Goal: Answer question/provide support

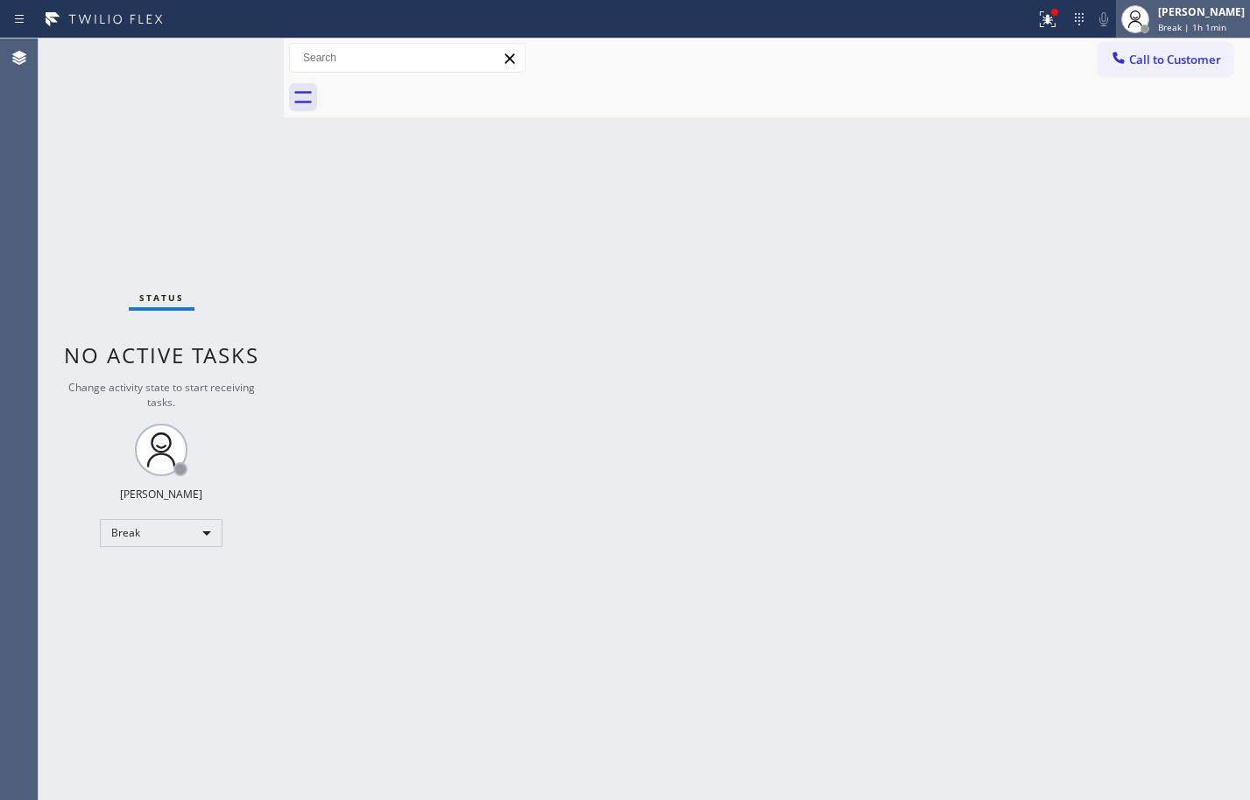
click at [1178, 11] on div "[PERSON_NAME]" at bounding box center [1201, 11] width 87 height 15
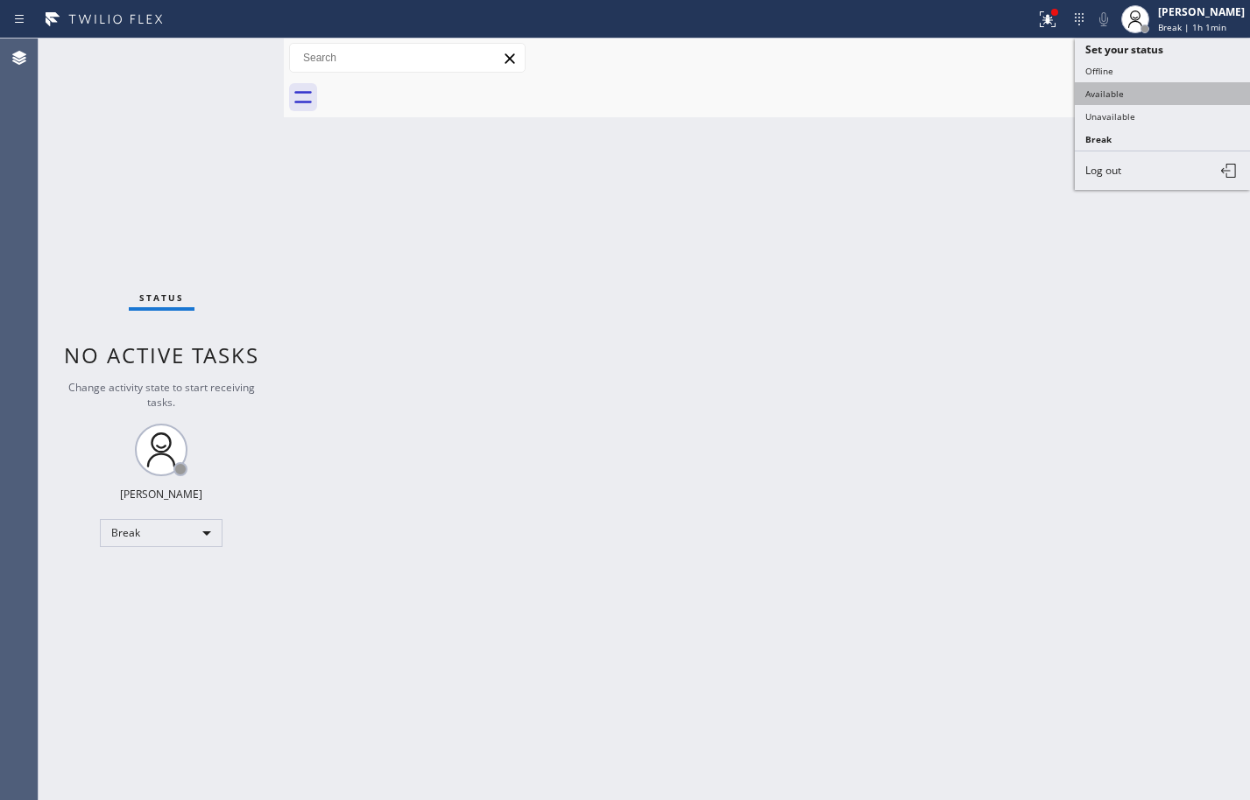
click at [1149, 98] on button "Available" at bounding box center [1162, 93] width 175 height 23
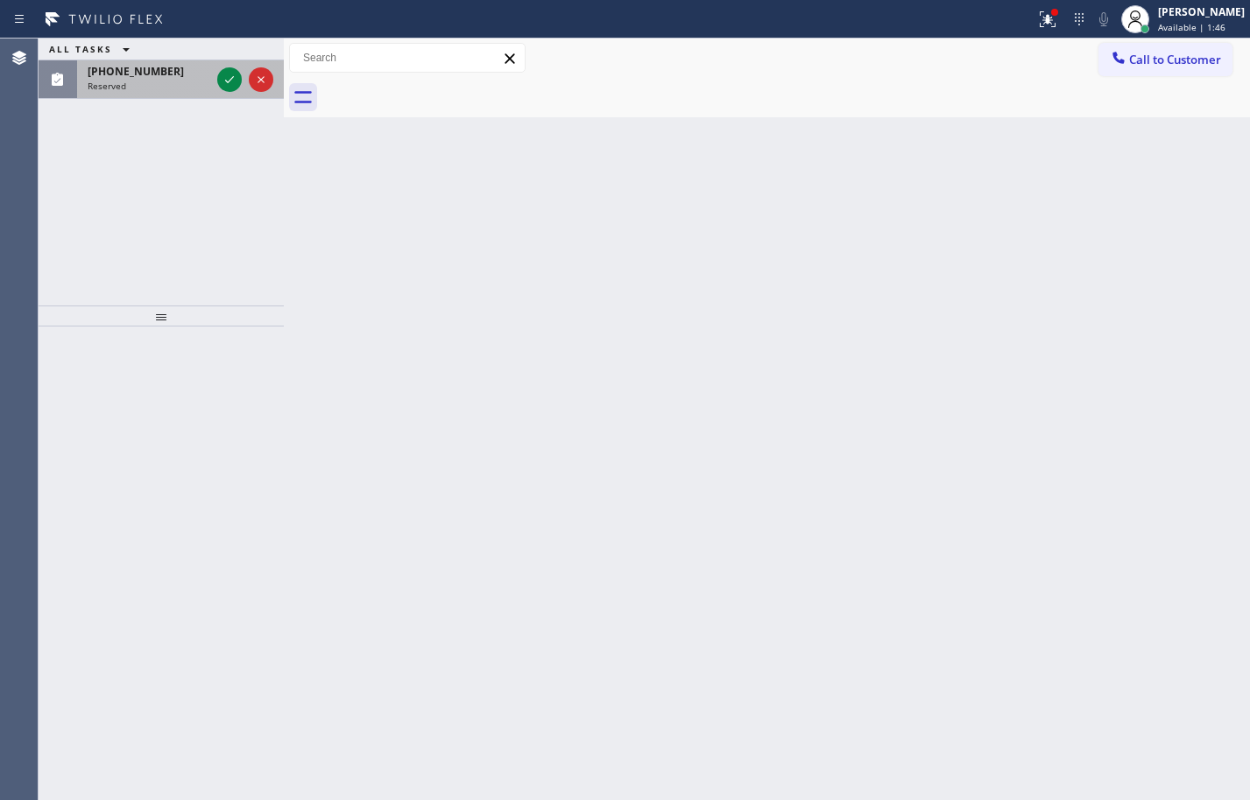
click at [145, 74] on span "[PHONE_NUMBER]" at bounding box center [136, 71] width 96 height 15
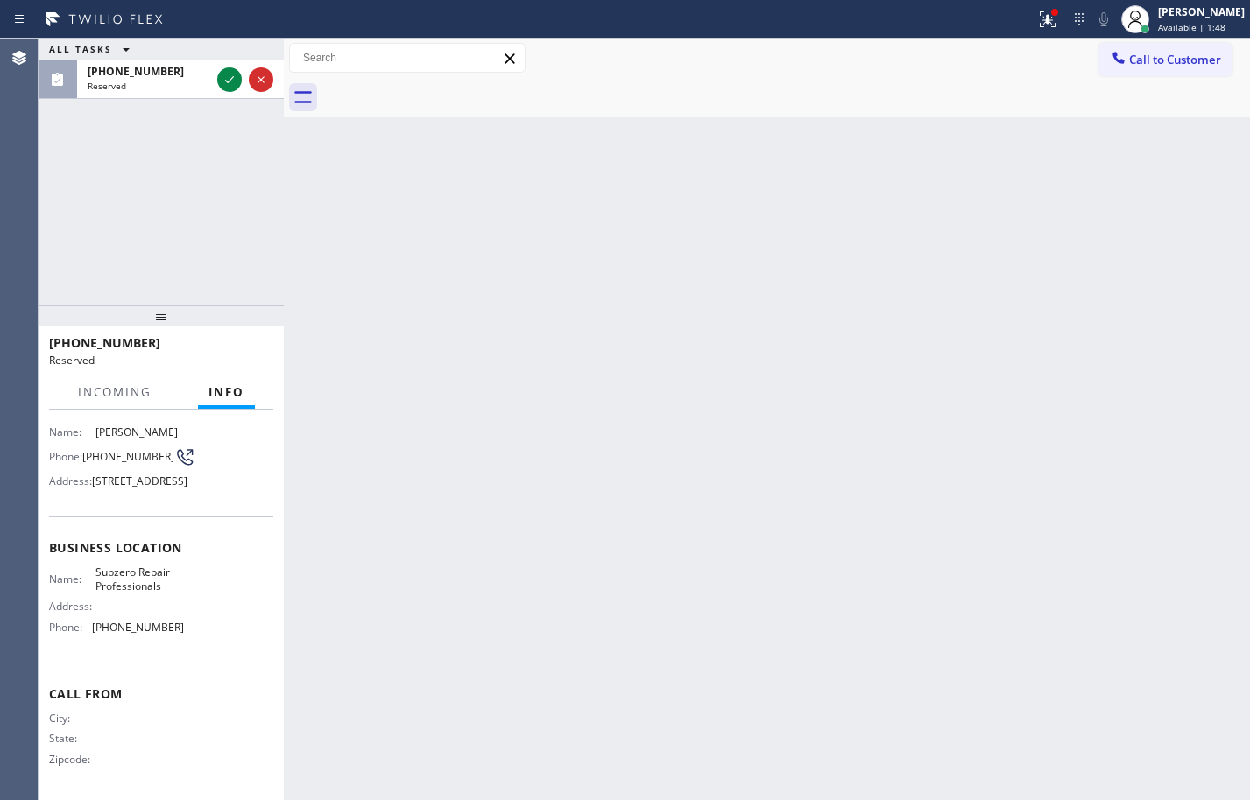
scroll to position [175, 0]
click at [203, 641] on div "Name: Subzero Repair Professionals Address: Phone: [PHONE_NUMBER]" at bounding box center [161, 603] width 224 height 75
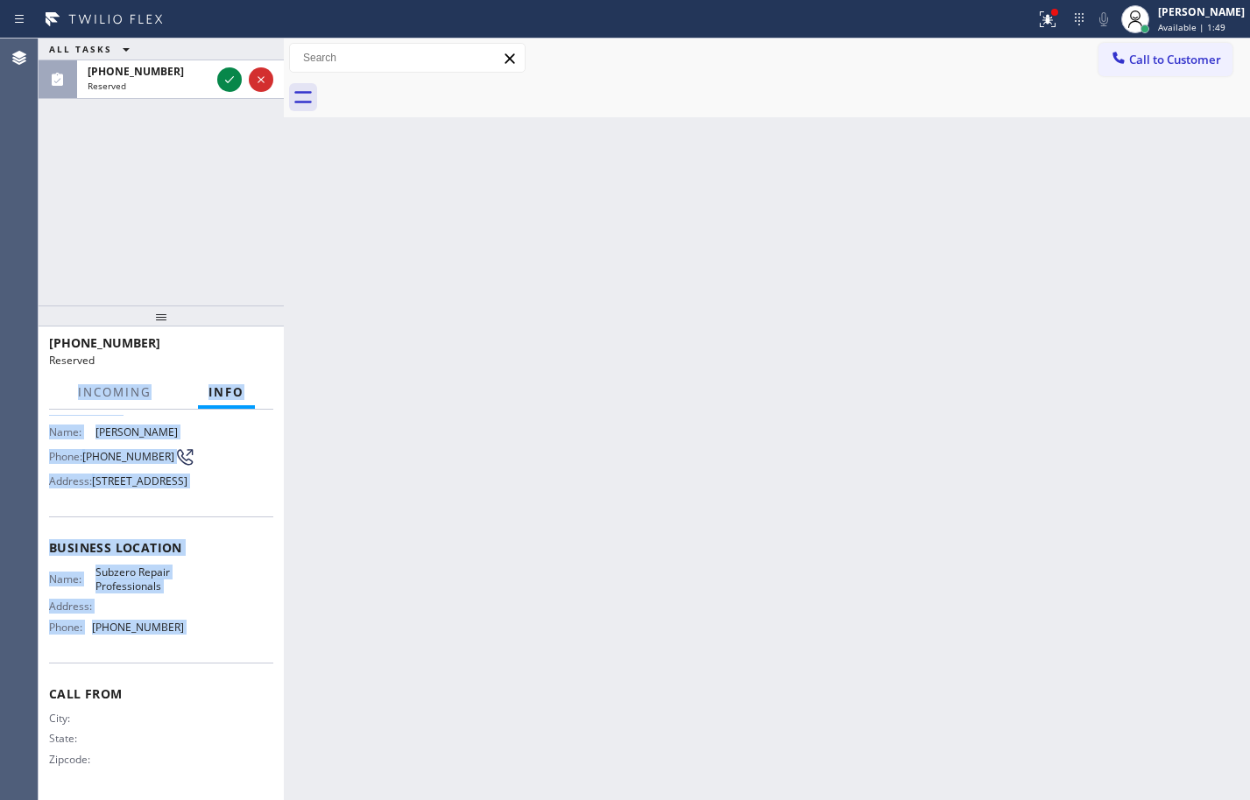
scroll to position [0, 0]
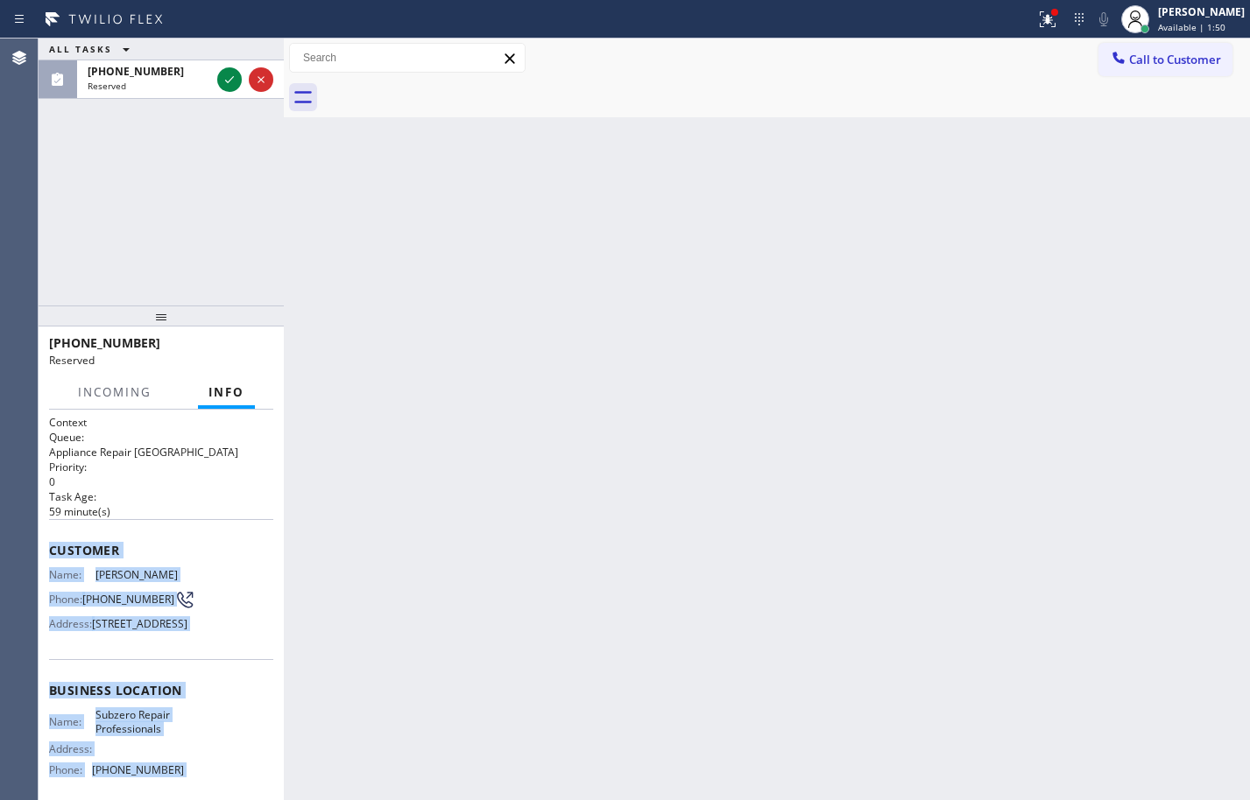
drag, startPoint x: 201, startPoint y: 658, endPoint x: 54, endPoint y: 550, distance: 182.4
click at [54, 550] on div "Context Queue: Appliance Repair High End Priority: 0 Task Age: [DEMOGRAPHIC_DAT…" at bounding box center [161, 676] width 224 height 523
copy div "Customer Name: [PERSON_NAME] Phone: [PHONE_NUMBER] Address: [STREET_ADDRESS] Bu…"
click at [228, 66] on div at bounding box center [245, 79] width 63 height 39
click at [233, 78] on icon at bounding box center [229, 79] width 21 height 21
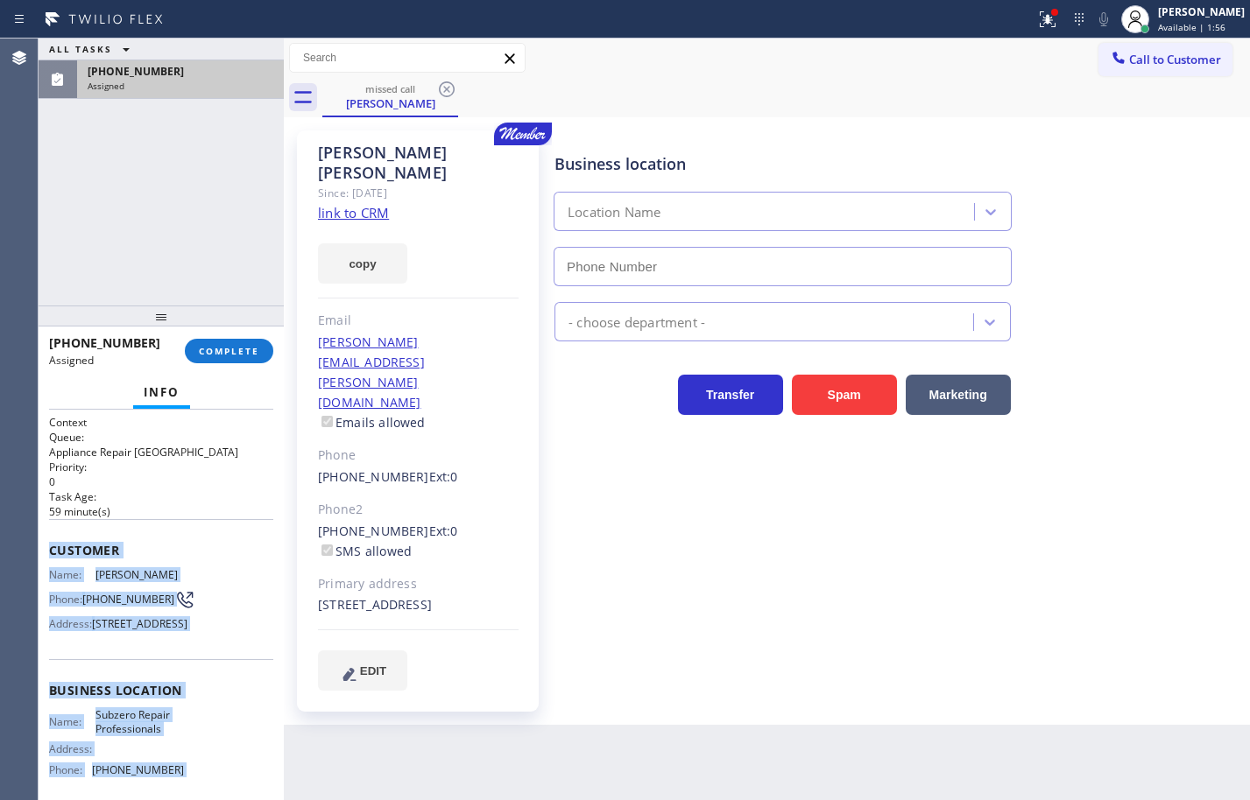
type input "[PHONE_NUMBER]"
click at [374, 204] on link "link to CRM" at bounding box center [353, 213] width 71 height 18
click at [393, 252] on button "copy" at bounding box center [362, 263] width 89 height 40
click at [264, 351] on button "COMPLETE" at bounding box center [229, 351] width 88 height 25
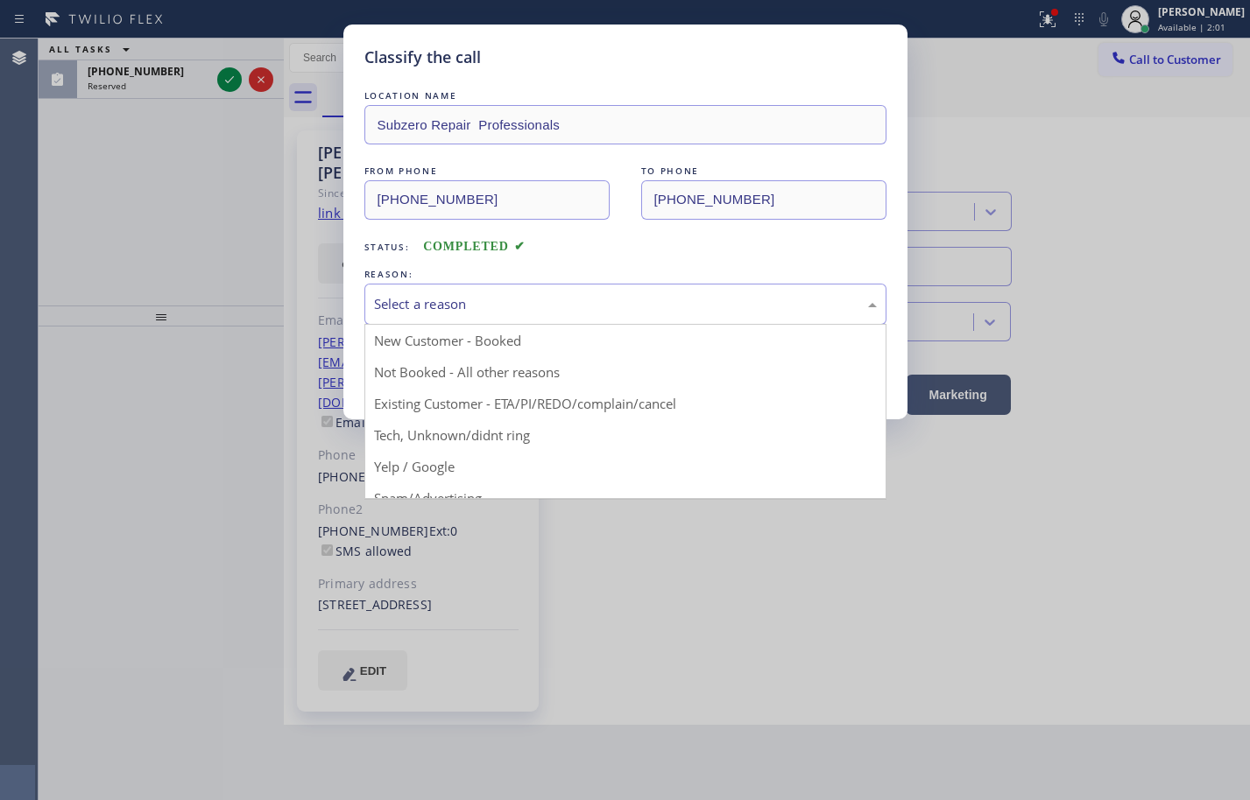
click at [456, 305] on div "Select a reason" at bounding box center [625, 304] width 503 height 20
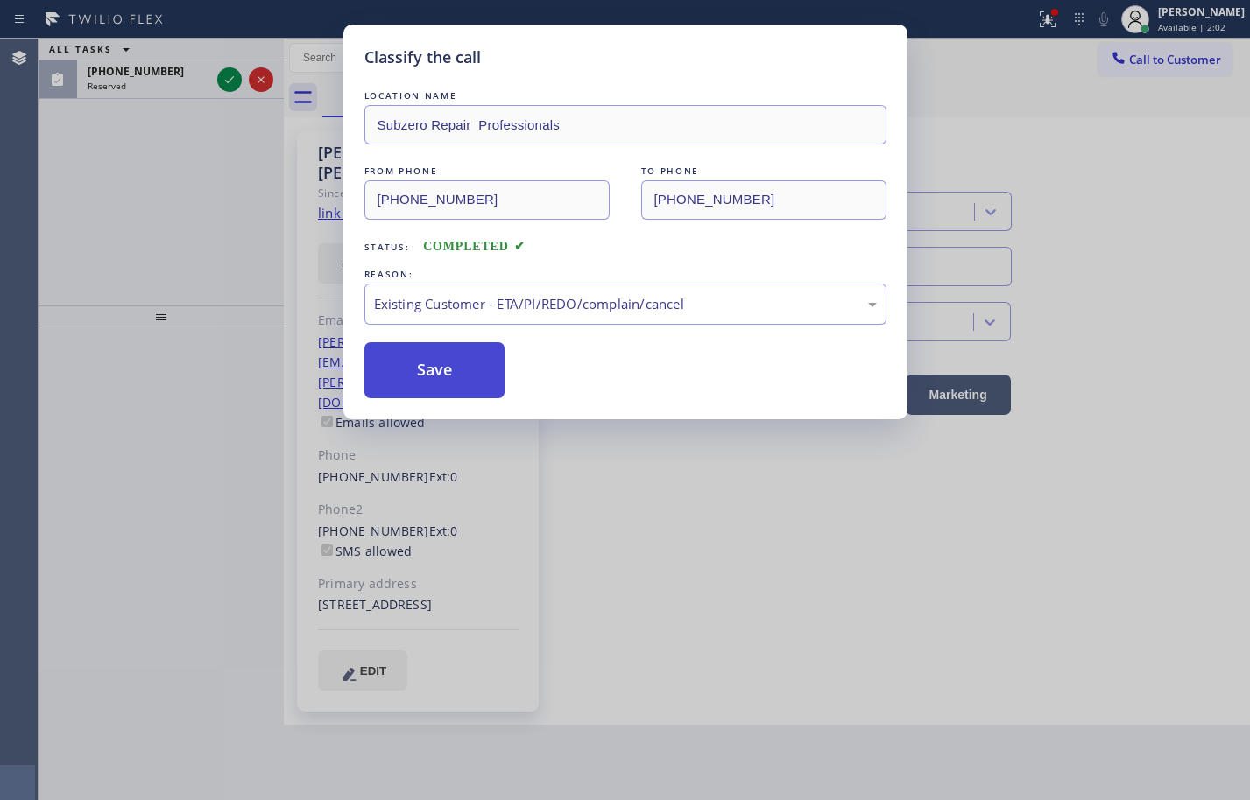
click at [463, 363] on button "Save" at bounding box center [434, 370] width 141 height 56
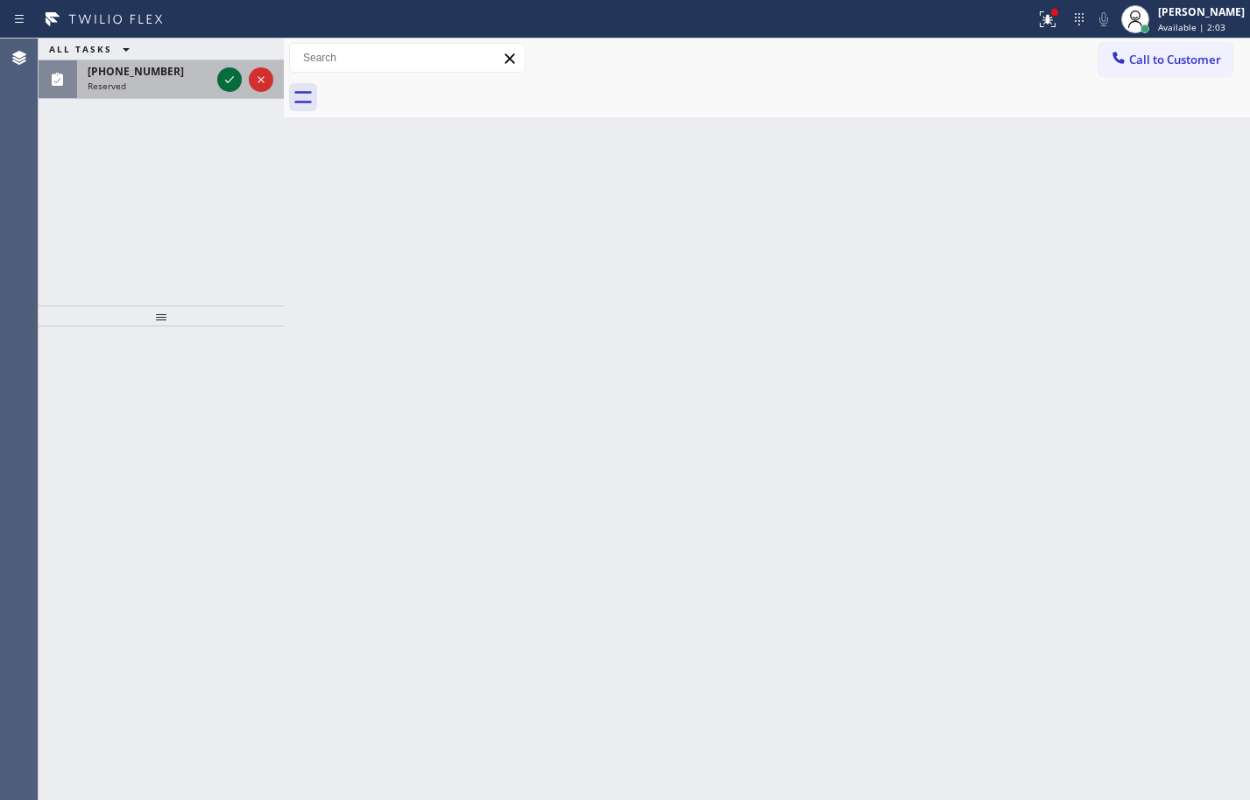
click at [227, 78] on icon at bounding box center [229, 79] width 21 height 21
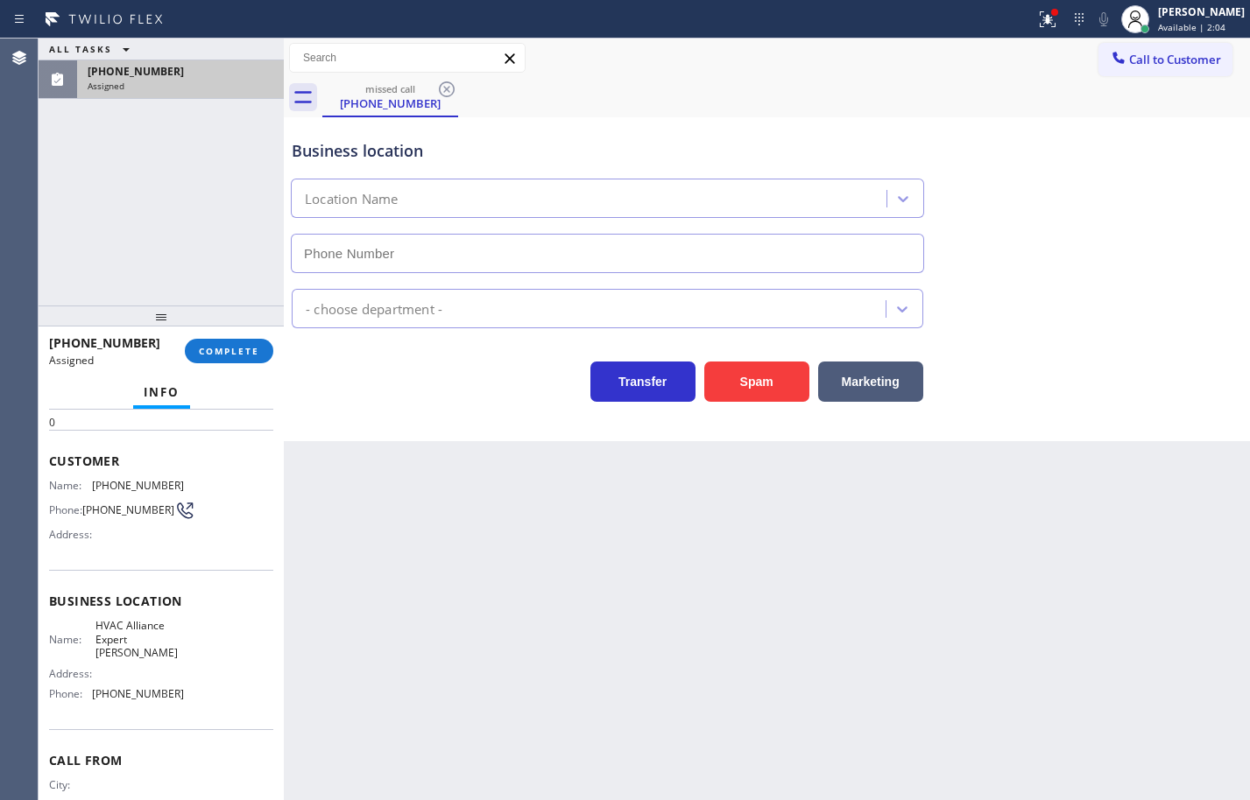
scroll to position [149, 0]
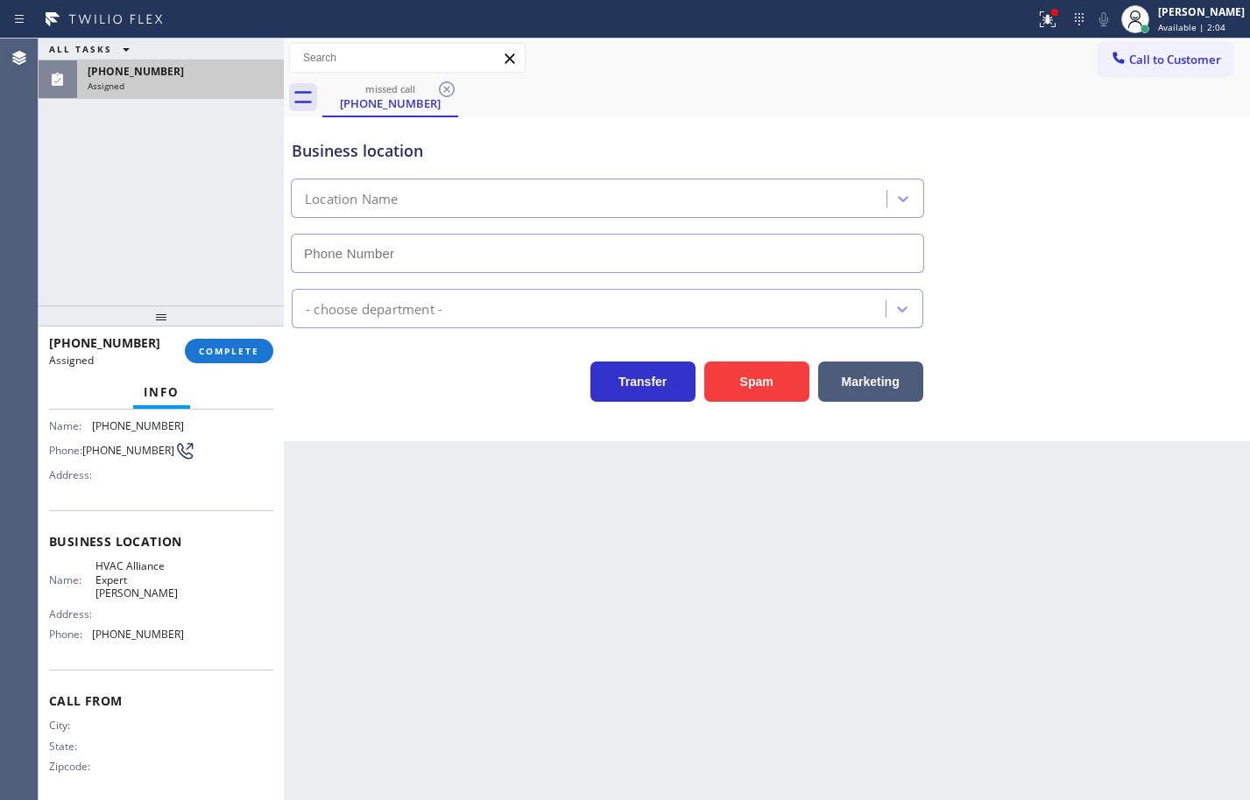
type input "[PHONE_NUMBER]"
click at [253, 347] on span "COMPLETE" at bounding box center [229, 351] width 60 height 12
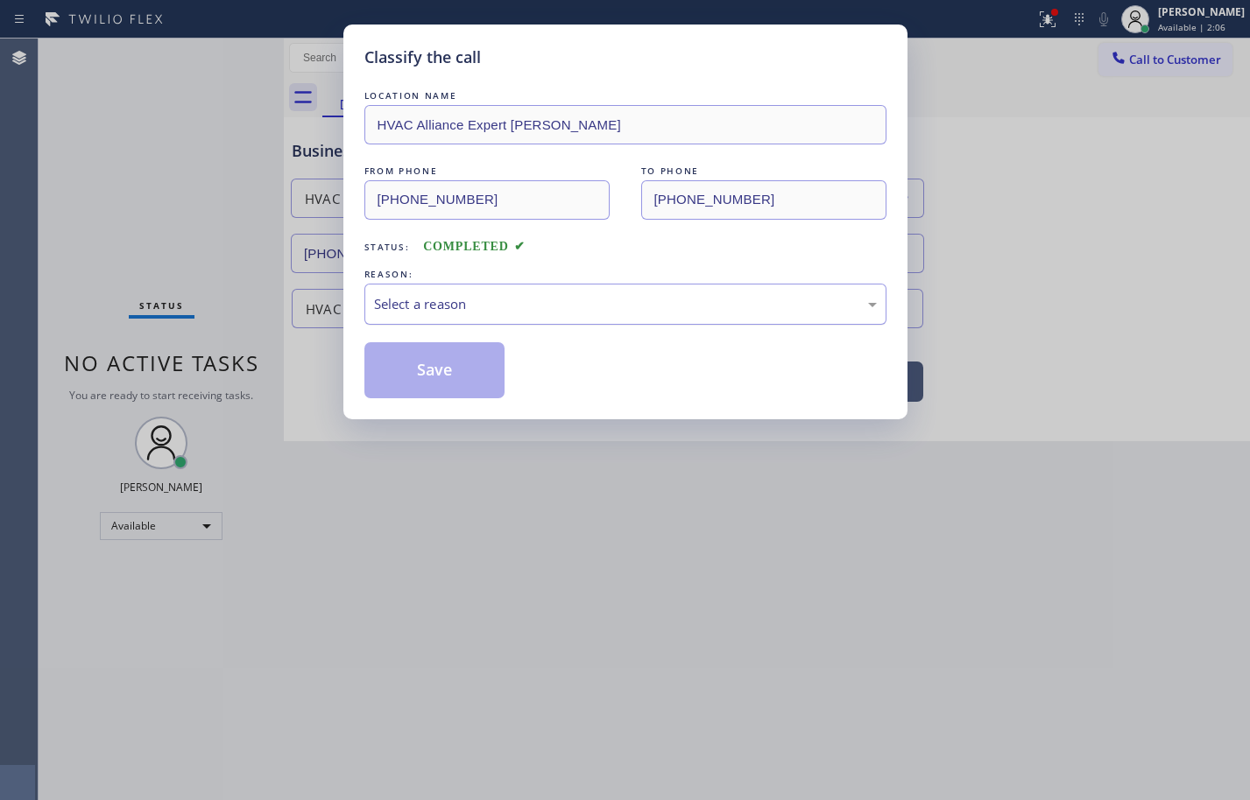
click at [412, 312] on div "Select a reason" at bounding box center [625, 304] width 503 height 20
click at [467, 370] on button "Save" at bounding box center [434, 370] width 141 height 56
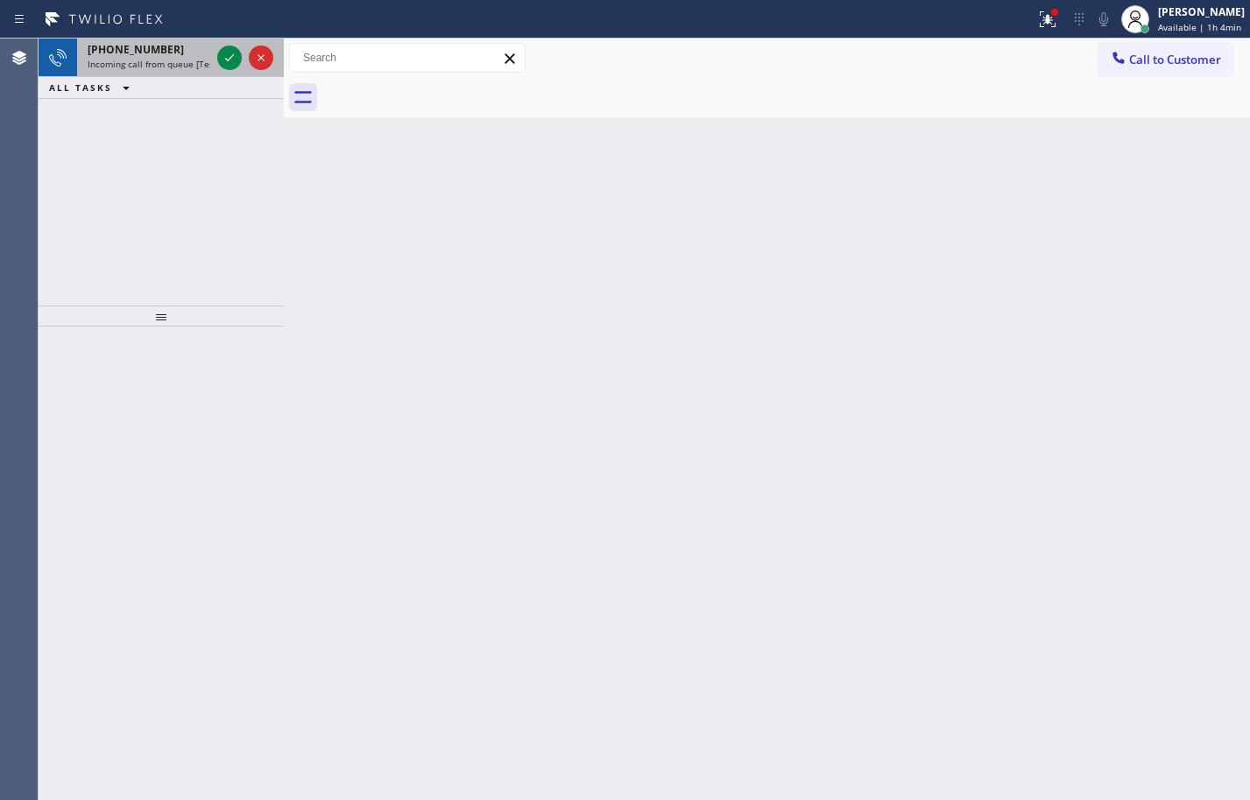
click at [162, 53] on div "[PHONE_NUMBER]" at bounding box center [149, 49] width 123 height 15
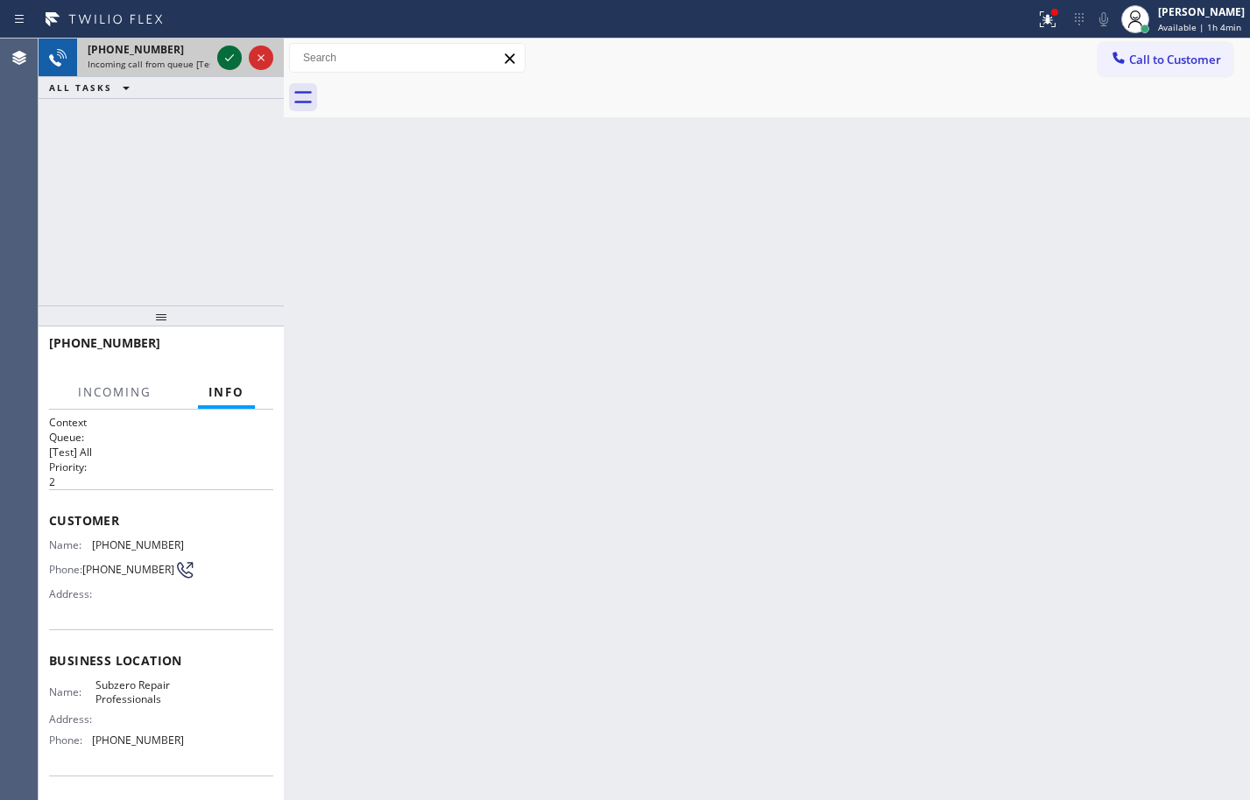
click at [232, 54] on icon at bounding box center [229, 57] width 21 height 21
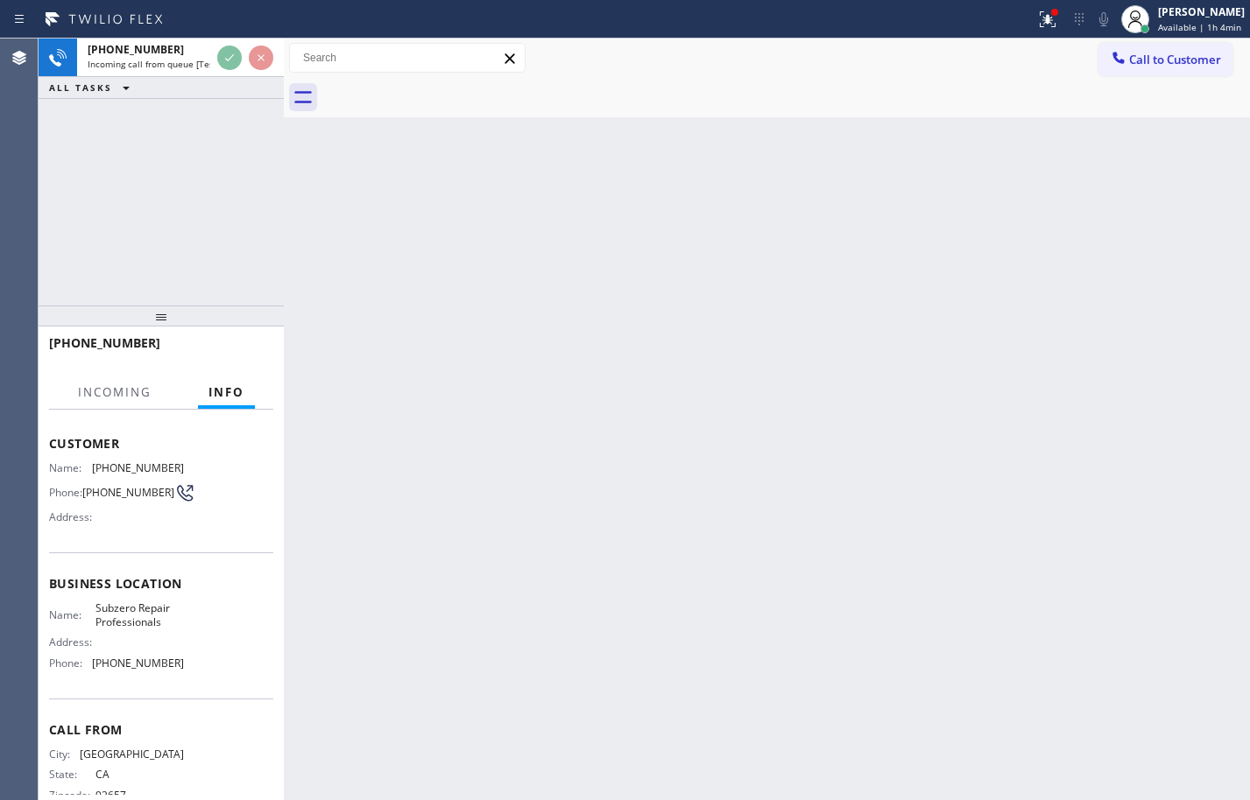
scroll to position [133, 0]
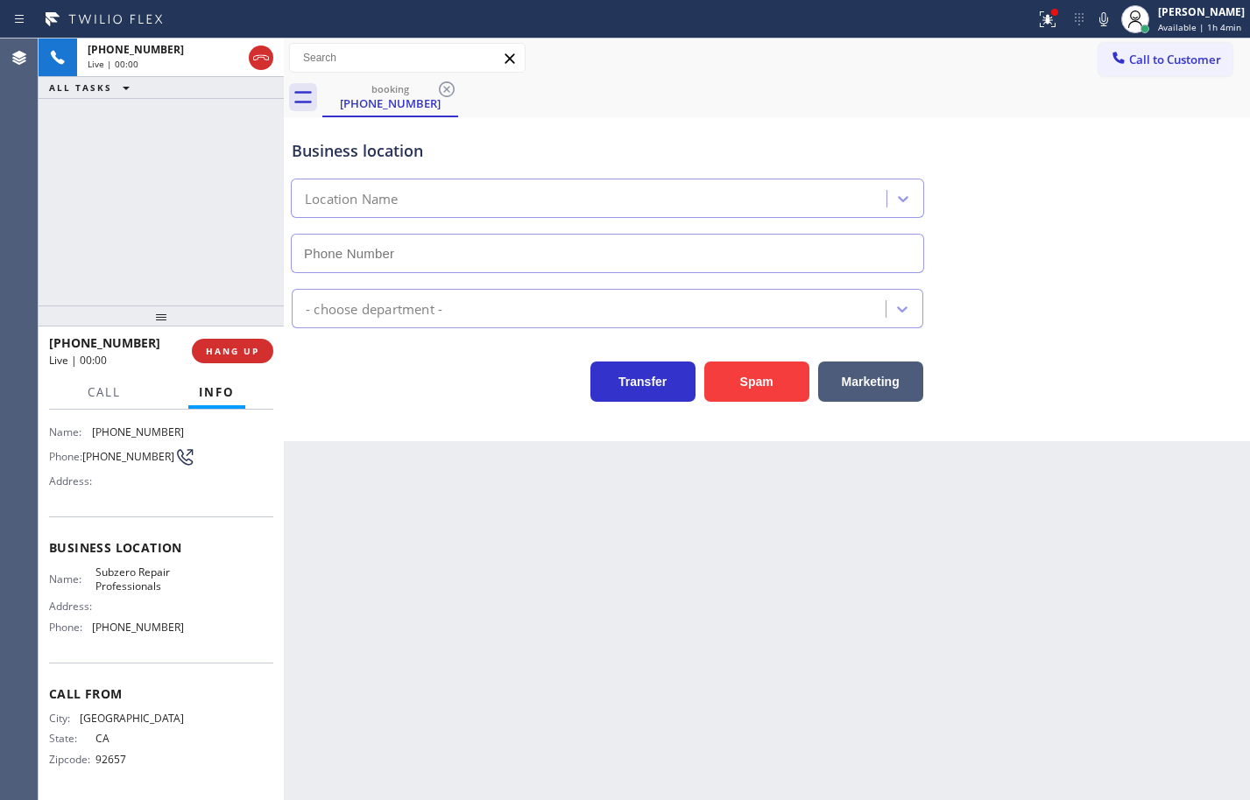
type input "[PHONE_NUMBER]"
click at [144, 566] on span "Subzero Repair Professionals" at bounding box center [139, 579] width 88 height 27
copy span "Subzero Repair Professionals"
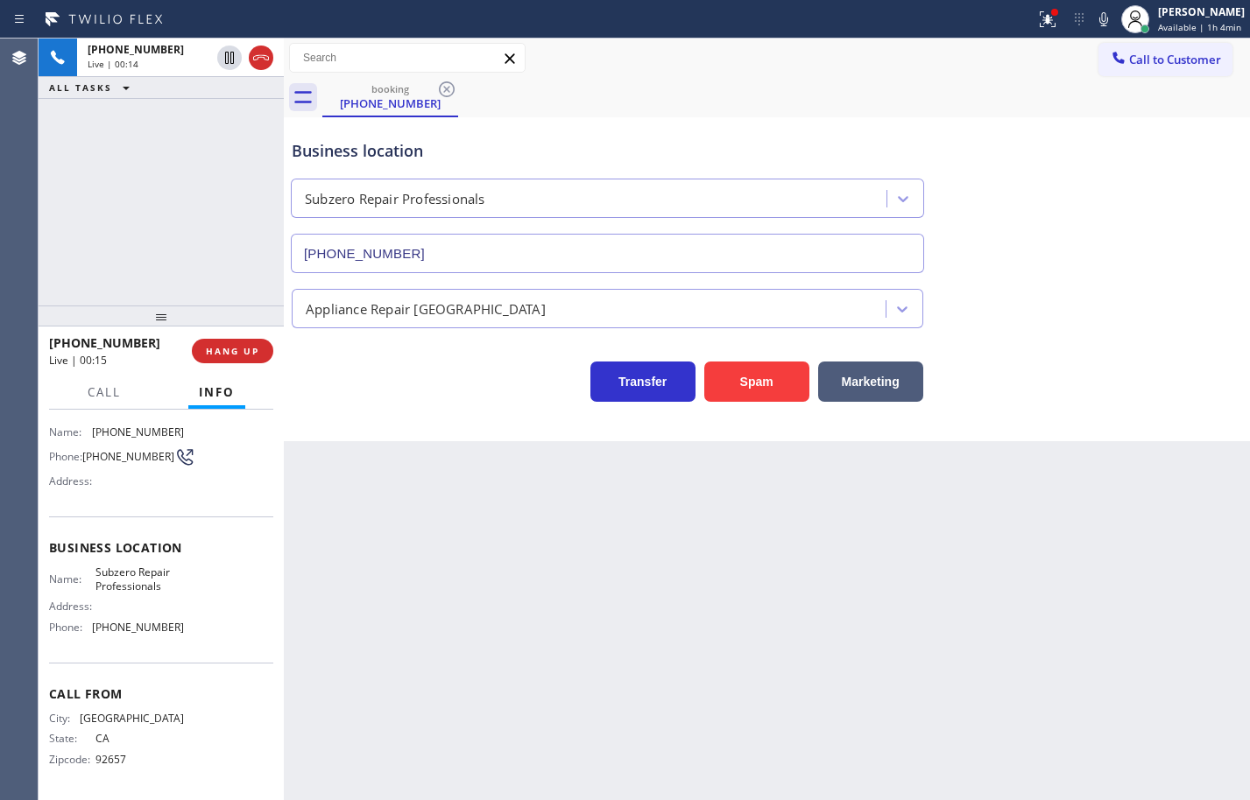
click at [160, 621] on span "[PHONE_NUMBER]" at bounding box center [138, 627] width 92 height 13
copy span "[PHONE_NUMBER]"
click at [1099, 18] on icon at bounding box center [1103, 19] width 9 height 14
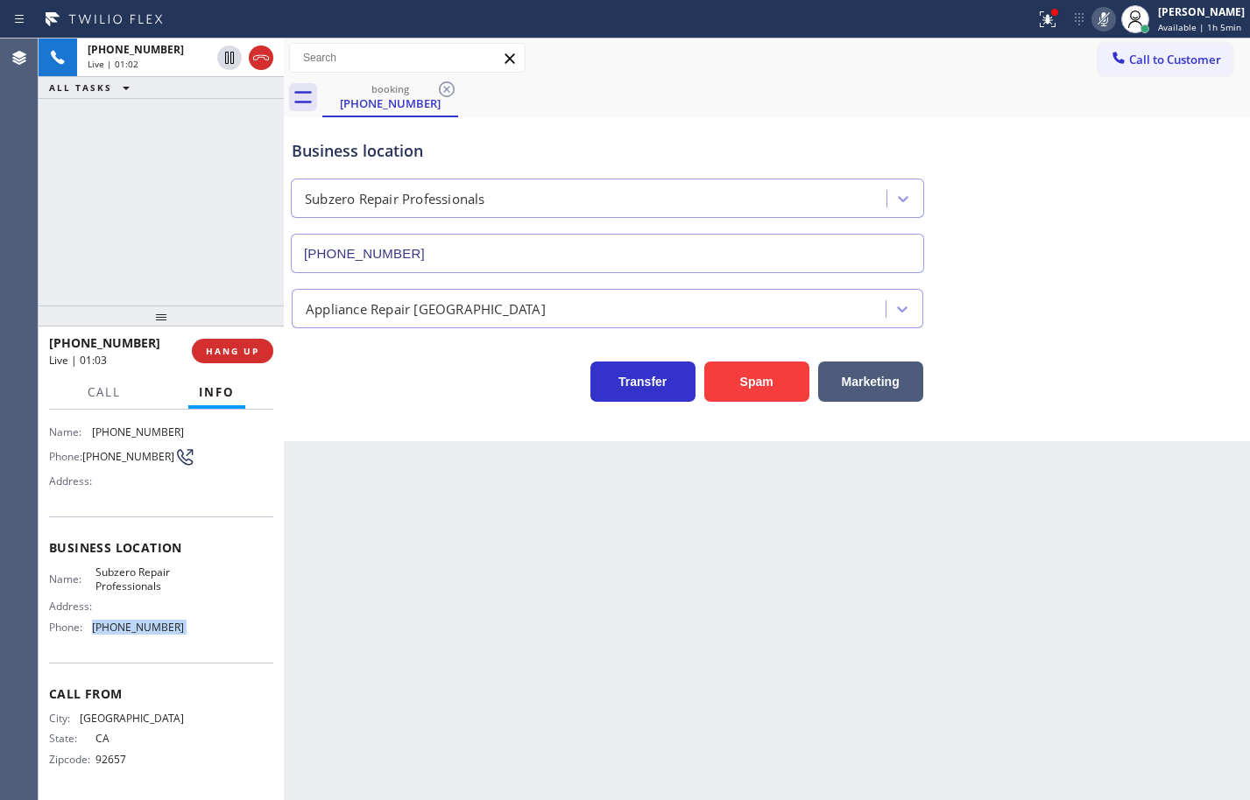
click at [1093, 18] on icon at bounding box center [1103, 19] width 21 height 21
click at [260, 346] on button "HANG UP" at bounding box center [232, 351] width 81 height 25
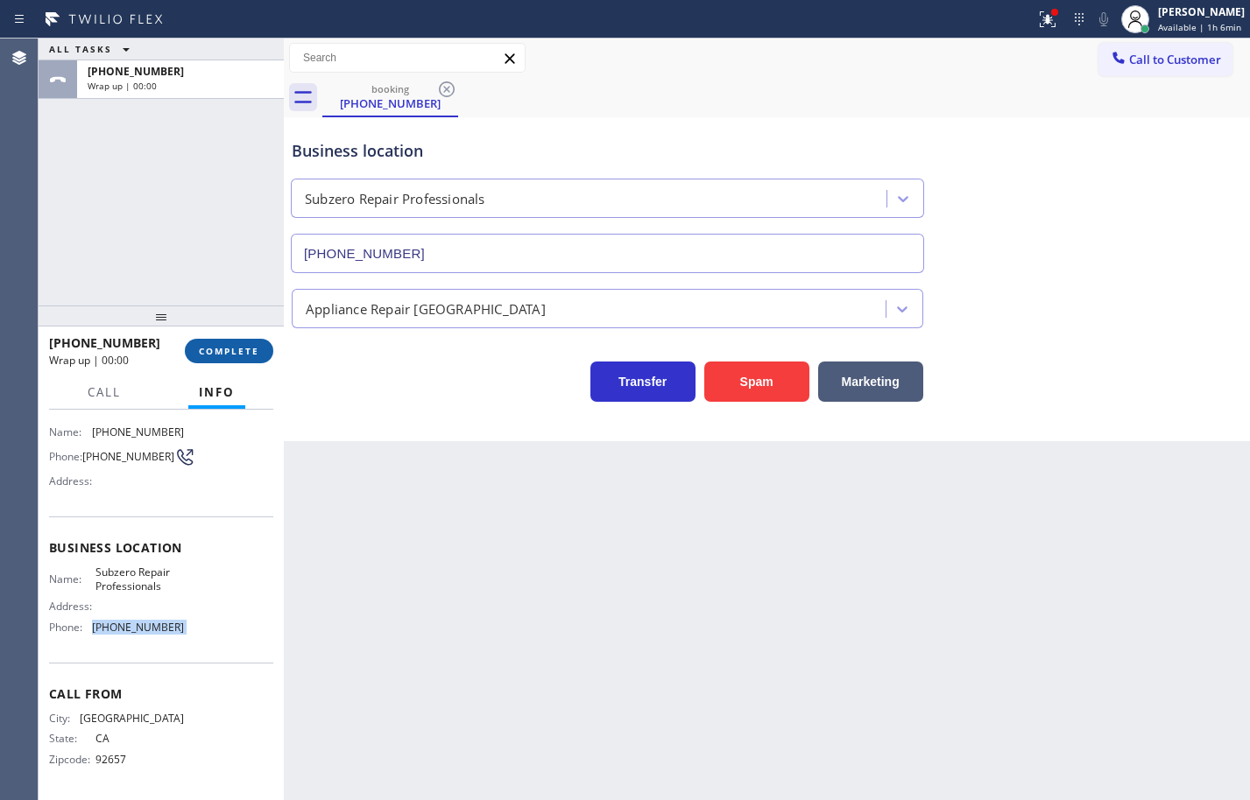
click at [260, 346] on button "COMPLETE" at bounding box center [229, 351] width 88 height 25
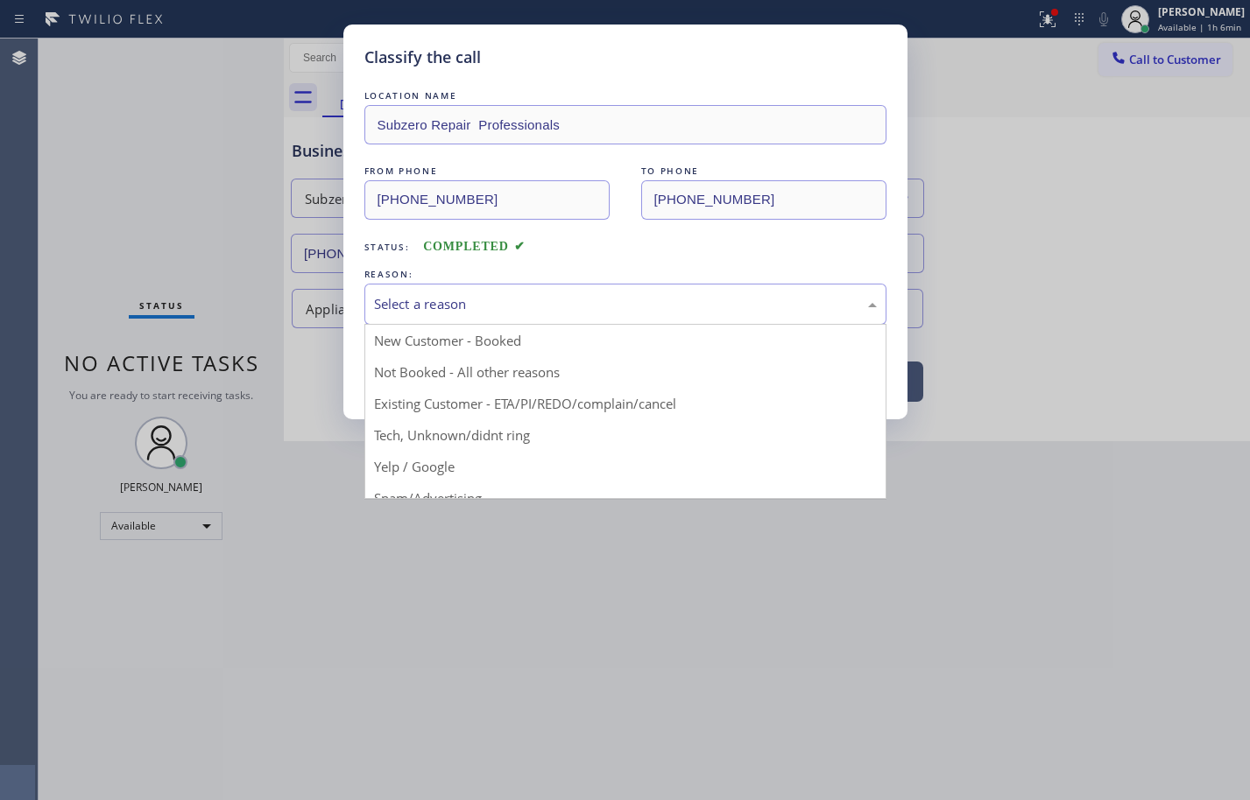
click at [623, 296] on div "Select a reason" at bounding box center [625, 304] width 503 height 20
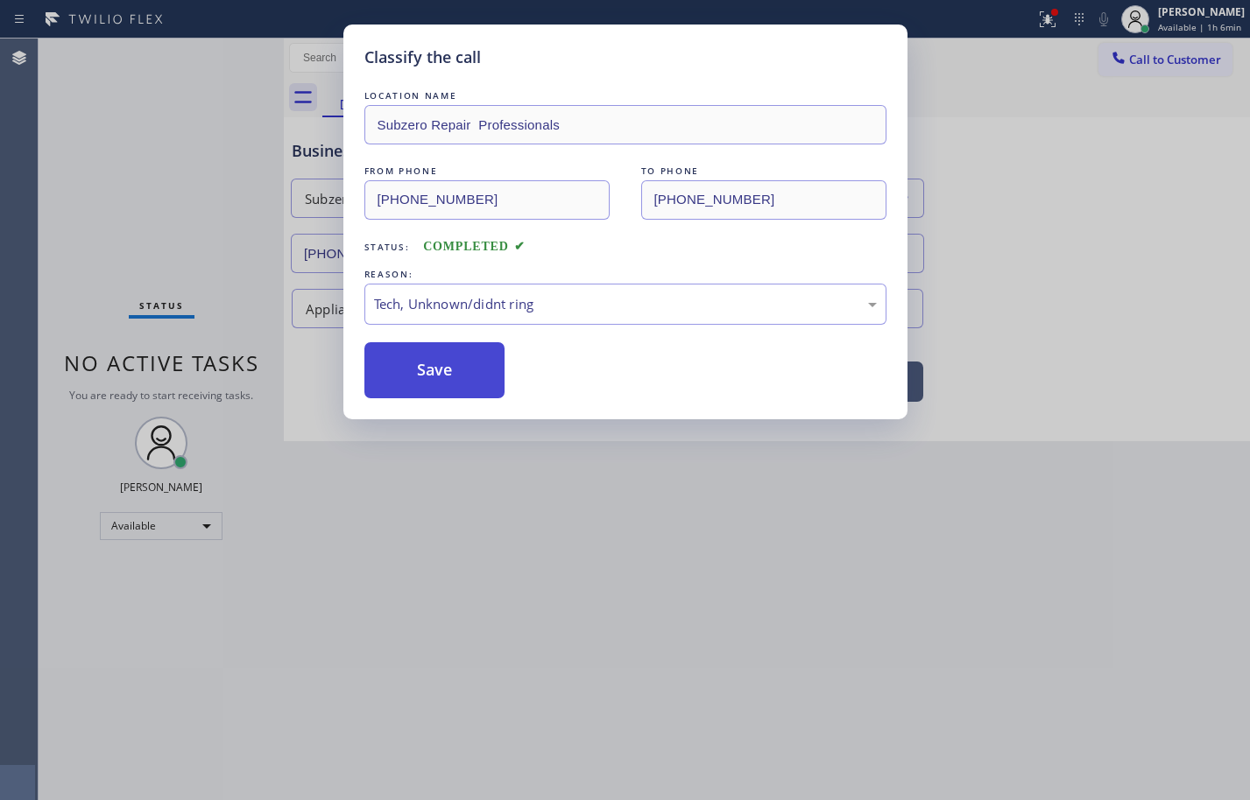
click at [481, 374] on button "Save" at bounding box center [434, 370] width 141 height 56
